Goal: Transaction & Acquisition: Subscribe to service/newsletter

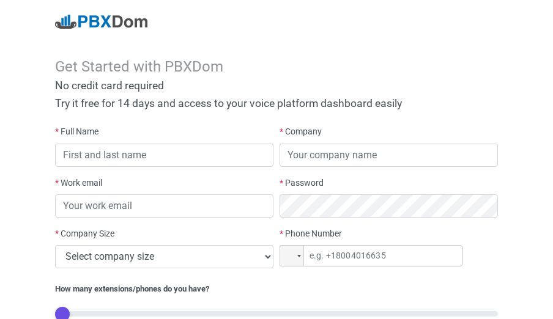
click at [39, 79] on div "Get Started with PBXDom No credit card required Try it free for 14 days and acc…" at bounding box center [276, 212] width 553 height 424
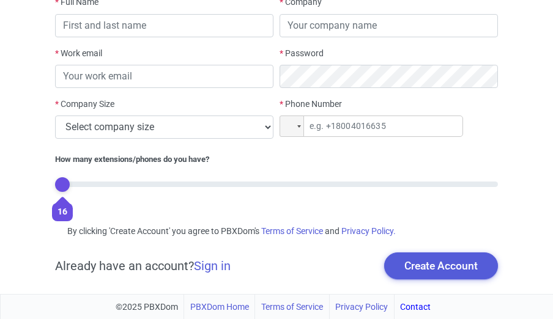
scroll to position [67, 0]
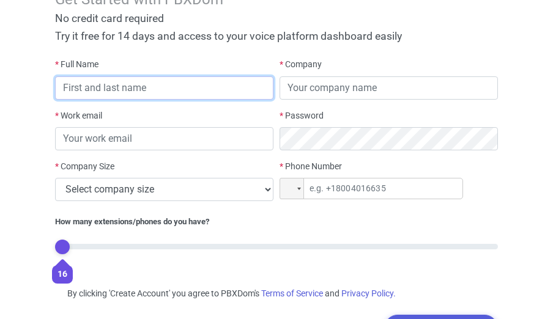
click at [113, 89] on input "text" at bounding box center [164, 87] width 218 height 23
type input "[DEMOGRAPHIC_DATA] [PERSON_NAME]"
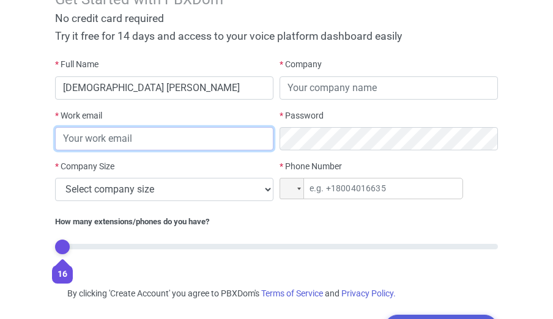
click at [73, 138] on input "email" at bounding box center [164, 138] width 218 height 23
type input "[EMAIL_ADDRESS][DOMAIN_NAME]"
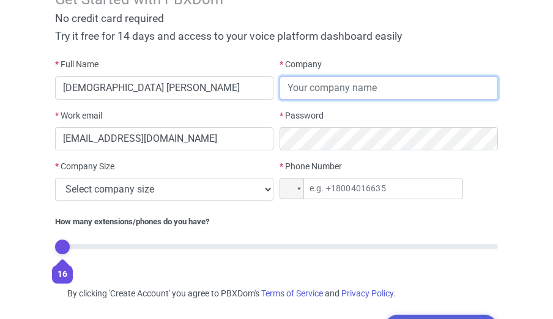
click at [313, 91] on input "text" at bounding box center [389, 87] width 218 height 23
type input "r"
type input "[GEOGRAPHIC_DATA]"
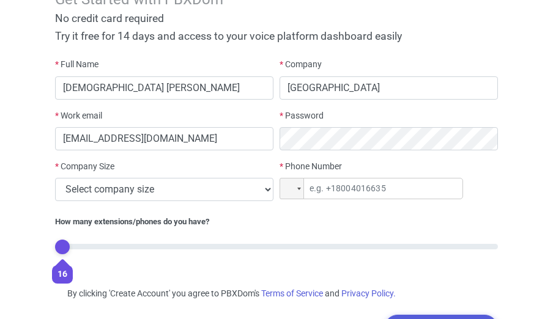
click at [310, 119] on label "* Password" at bounding box center [302, 116] width 44 height 13
drag, startPoint x: 302, startPoint y: 113, endPoint x: 292, endPoint y: 114, distance: 10.6
click at [302, 113] on label "* Password" at bounding box center [302, 116] width 44 height 13
click at [288, 116] on label "* Password" at bounding box center [302, 116] width 44 height 13
click at [322, 110] on label "* Password" at bounding box center [302, 116] width 44 height 13
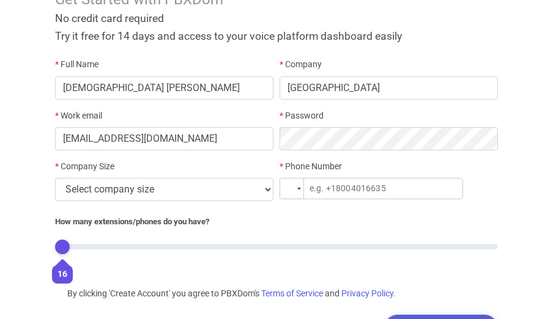
click at [299, 188] on div at bounding box center [299, 189] width 4 height 2
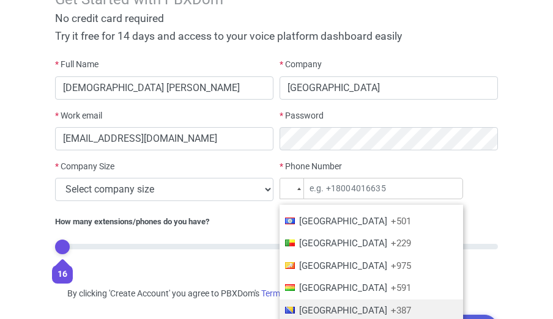
scroll to position [529, 0]
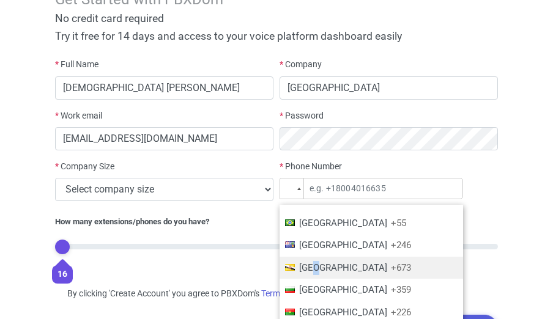
drag, startPoint x: 319, startPoint y: 269, endPoint x: 313, endPoint y: 264, distance: 7.8
click at [313, 264] on span "[GEOGRAPHIC_DATA]" at bounding box center [343, 268] width 88 height 11
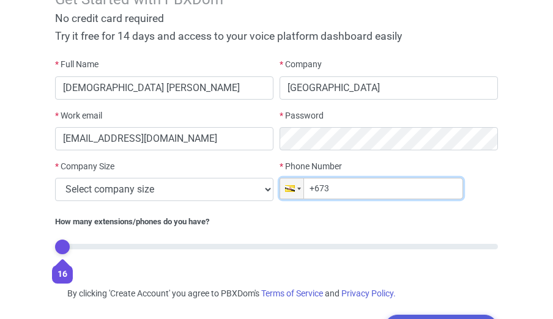
click at [317, 187] on input "+673" at bounding box center [372, 188] width 184 height 21
click at [307, 186] on input "+7 (257)" at bounding box center [372, 188] width 184 height 21
click at [321, 192] on input "+7 (257)" at bounding box center [372, 188] width 184 height 21
type input "+7"
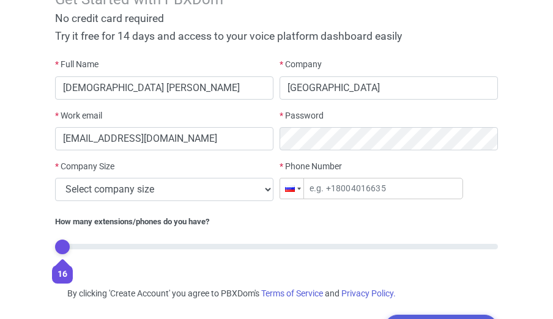
click at [297, 188] on div at bounding box center [291, 189] width 23 height 20
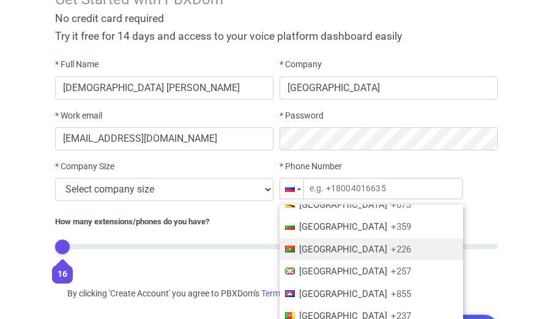
scroll to position [609, 0]
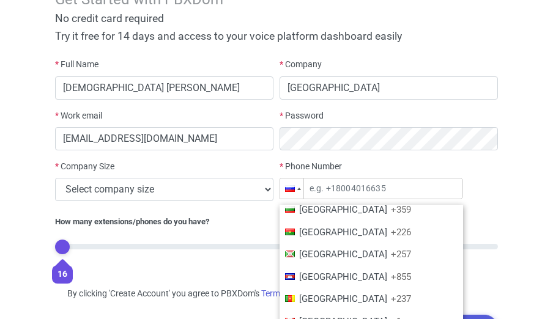
click at [313, 257] on span "[GEOGRAPHIC_DATA]" at bounding box center [343, 254] width 88 height 11
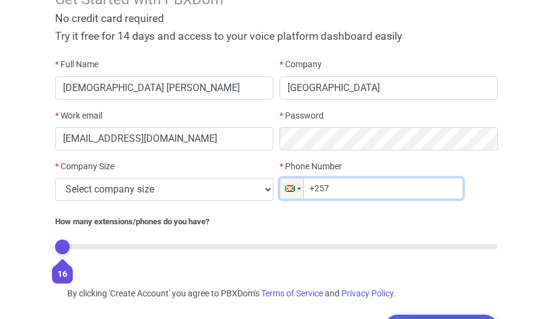
click at [361, 194] on input "+257" at bounding box center [372, 188] width 184 height 21
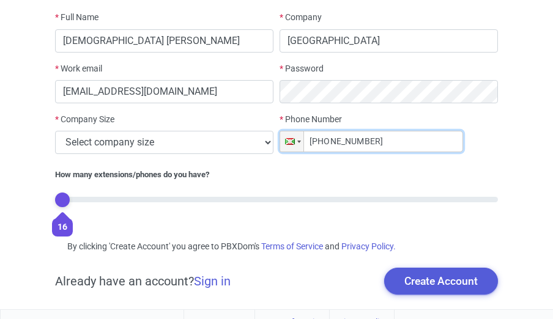
scroll to position [115, 0]
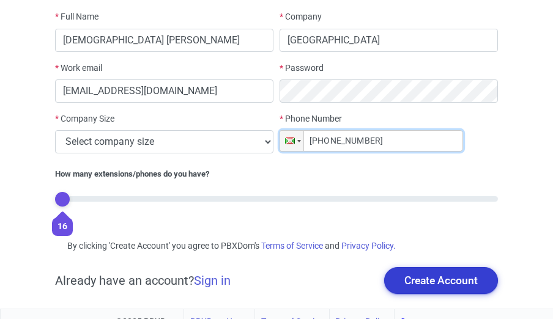
type input "[PHONE_NUMBER]"
click at [439, 278] on button "Create Account" at bounding box center [441, 280] width 114 height 27
click at [446, 273] on button "Create Account" at bounding box center [441, 280] width 114 height 27
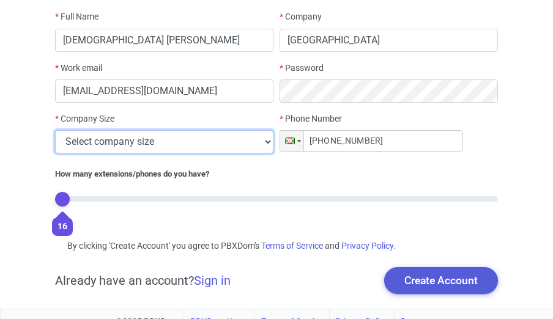
click at [55, 130] on select "Select company size 1 - 9 employees 10 - 49 employees 50 - 199 employees 200 - …" at bounding box center [164, 141] width 218 height 23
select select "3"
click option "50 - 199 employees" at bounding box center [0, 0] width 0 height 0
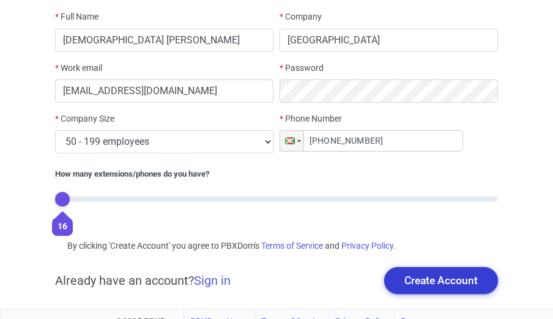
click at [424, 283] on button "Create Account" at bounding box center [441, 280] width 114 height 27
click at [424, 278] on button "Create Account" at bounding box center [441, 280] width 114 height 27
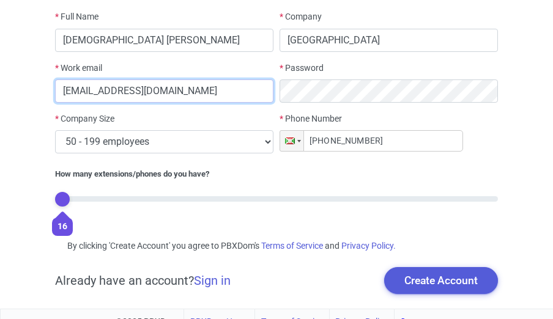
drag, startPoint x: 181, startPoint y: 92, endPoint x: 18, endPoint y: 91, distance: 163.4
click at [55, 91] on input "[EMAIL_ADDRESS][DOMAIN_NAME]" at bounding box center [164, 91] width 218 height 23
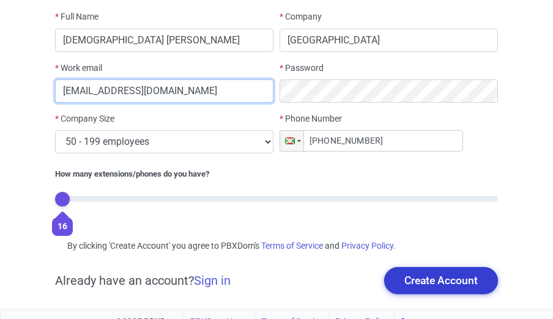
type input "[EMAIL_ADDRESS][DOMAIN_NAME]"
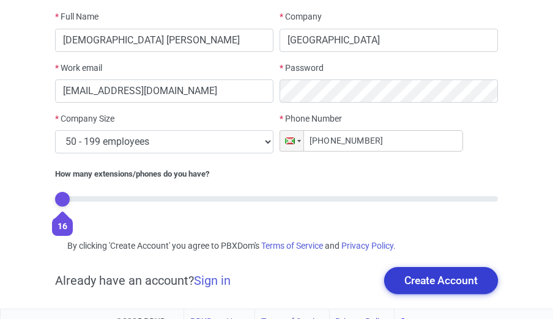
click at [452, 284] on button "Create Account" at bounding box center [441, 280] width 114 height 27
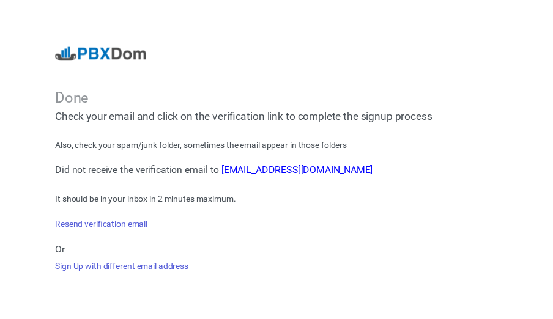
scroll to position [115, 0]
